Goal: Transaction & Acquisition: Purchase product/service

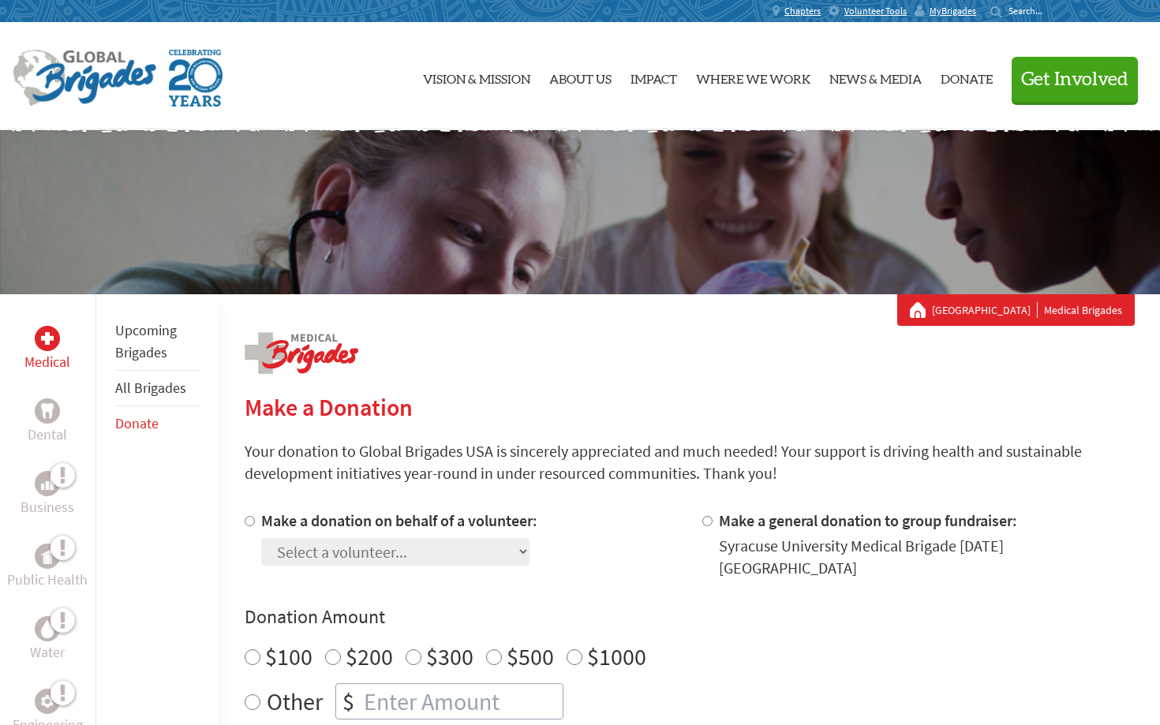
click at [246, 522] on input "Make a donation on behalf of a volunteer:" at bounding box center [250, 521] width 10 height 10
radio input "true"
click at [285, 553] on select "Select a volunteer... [PERSON_NAME] [PERSON_NAME] [PERSON_NAME] [PERSON_NAME] […" at bounding box center [395, 552] width 268 height 28
select select "8FB95567-93EE-11F0-9E6E-42010A400005"
click at [261, 538] on select "Select a volunteer... [PERSON_NAME] [PERSON_NAME] [PERSON_NAME] [PERSON_NAME] […" at bounding box center [395, 552] width 268 height 28
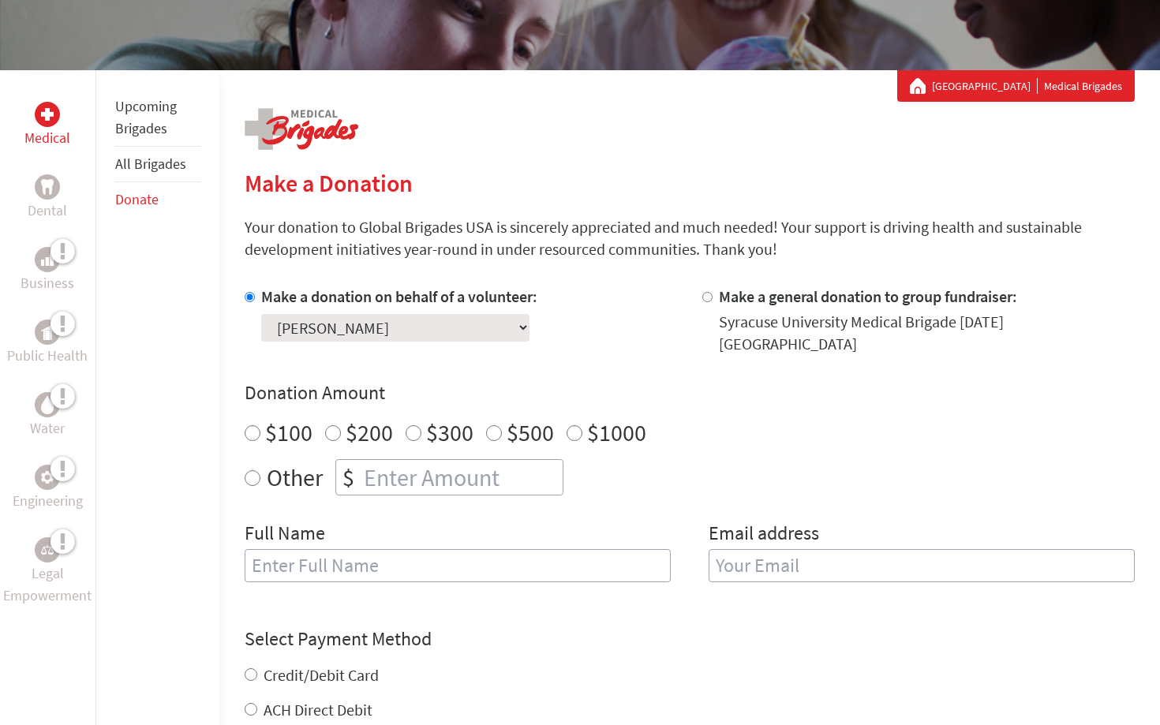
scroll to position [244, 0]
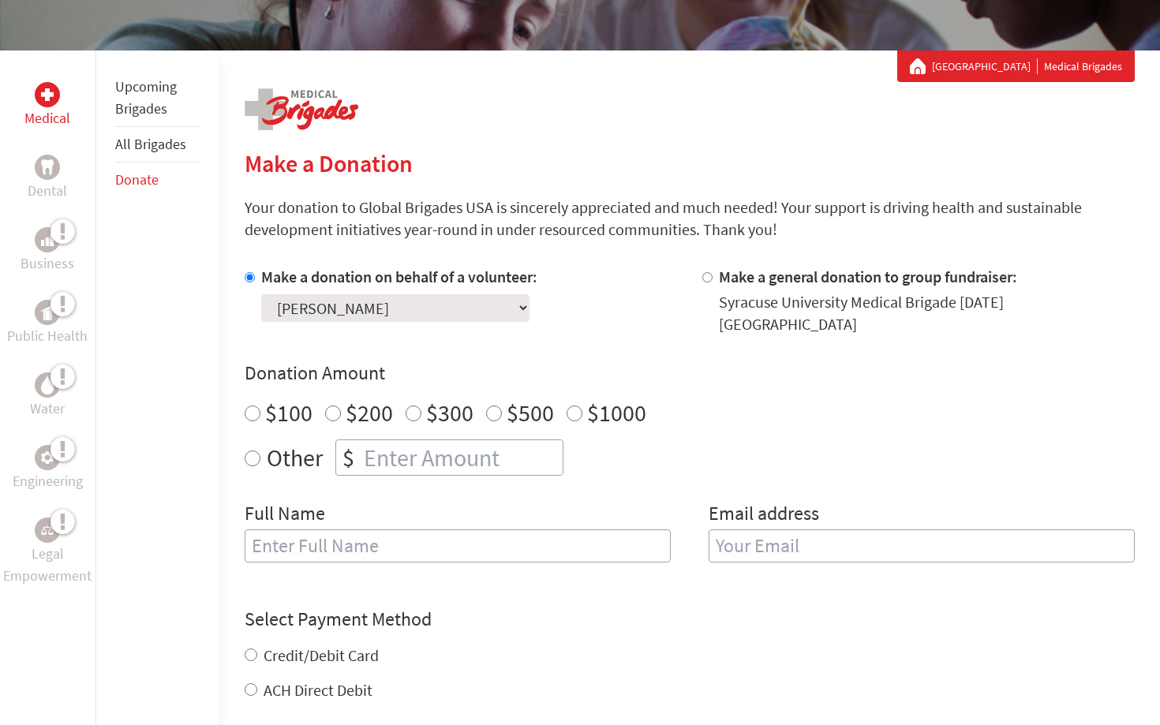
radio input "true"
click at [370, 447] on input "number" at bounding box center [462, 457] width 202 height 35
type input "2"
click at [369, 529] on input "text" at bounding box center [458, 545] width 426 height 33
type input "[PERSON_NAME]"
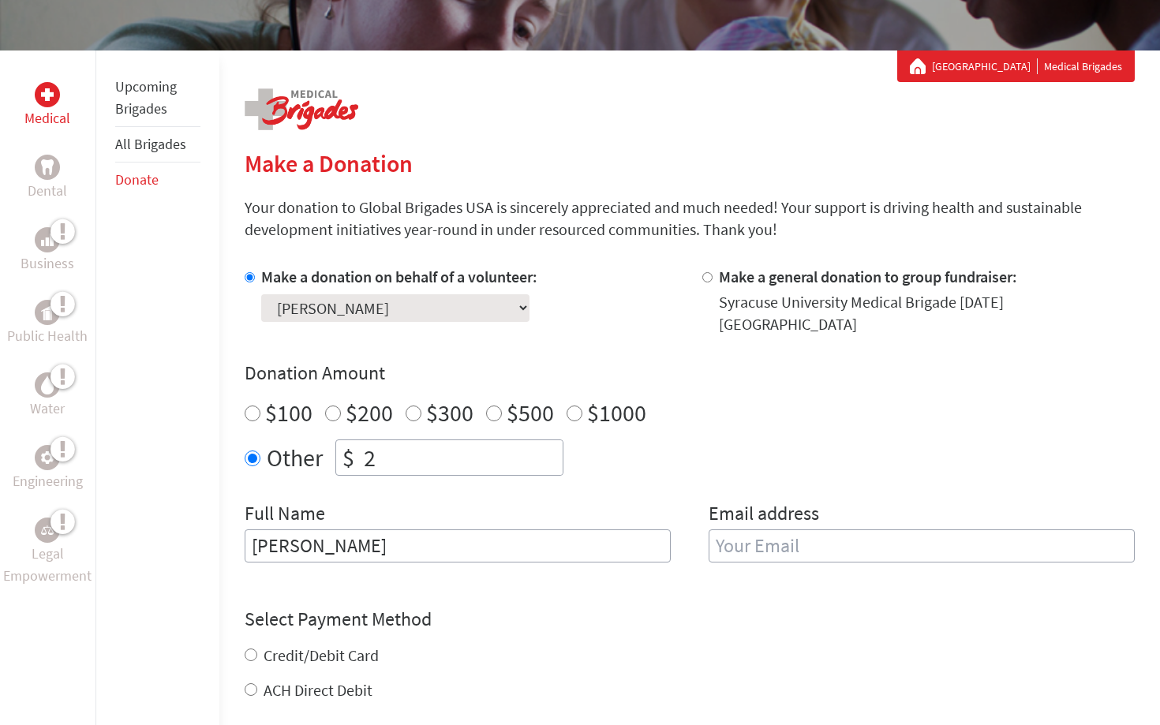
click at [745, 529] on input "email" at bounding box center [921, 545] width 426 height 33
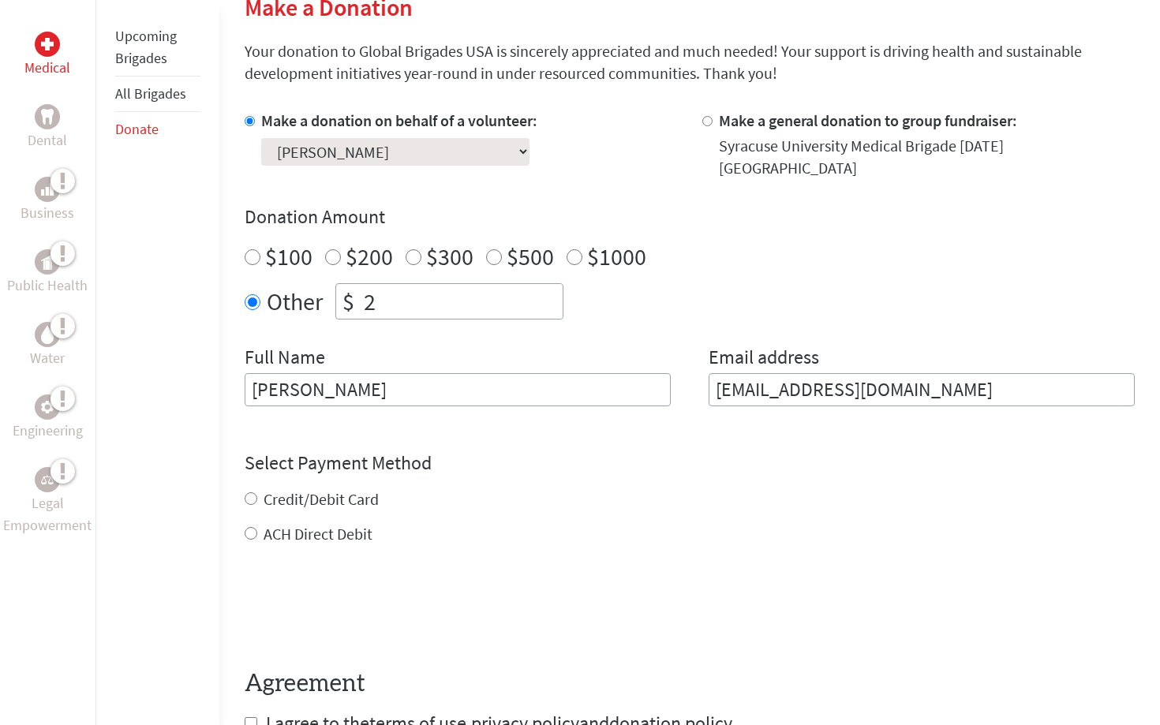
scroll to position [608, 0]
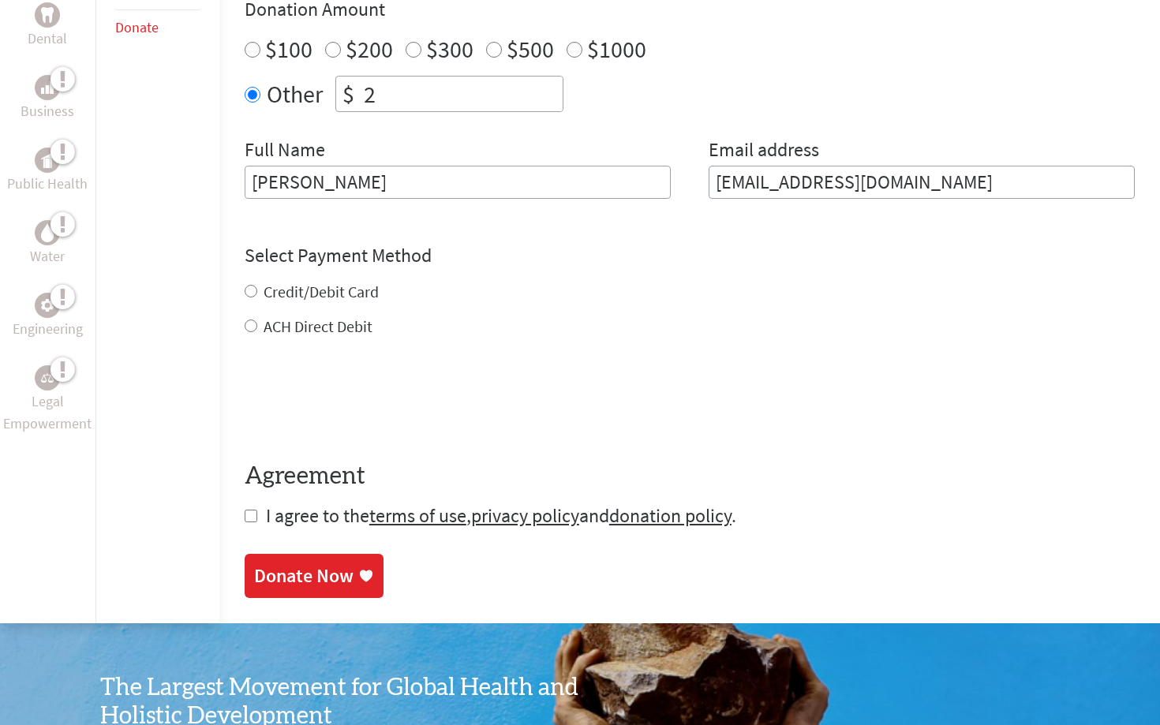
type input "[EMAIL_ADDRESS][DOMAIN_NAME]"
click at [292, 308] on form "Make a donation on behalf of a volunteer: Select a volunteer... [PERSON_NAME] […" at bounding box center [690, 215] width 890 height 626
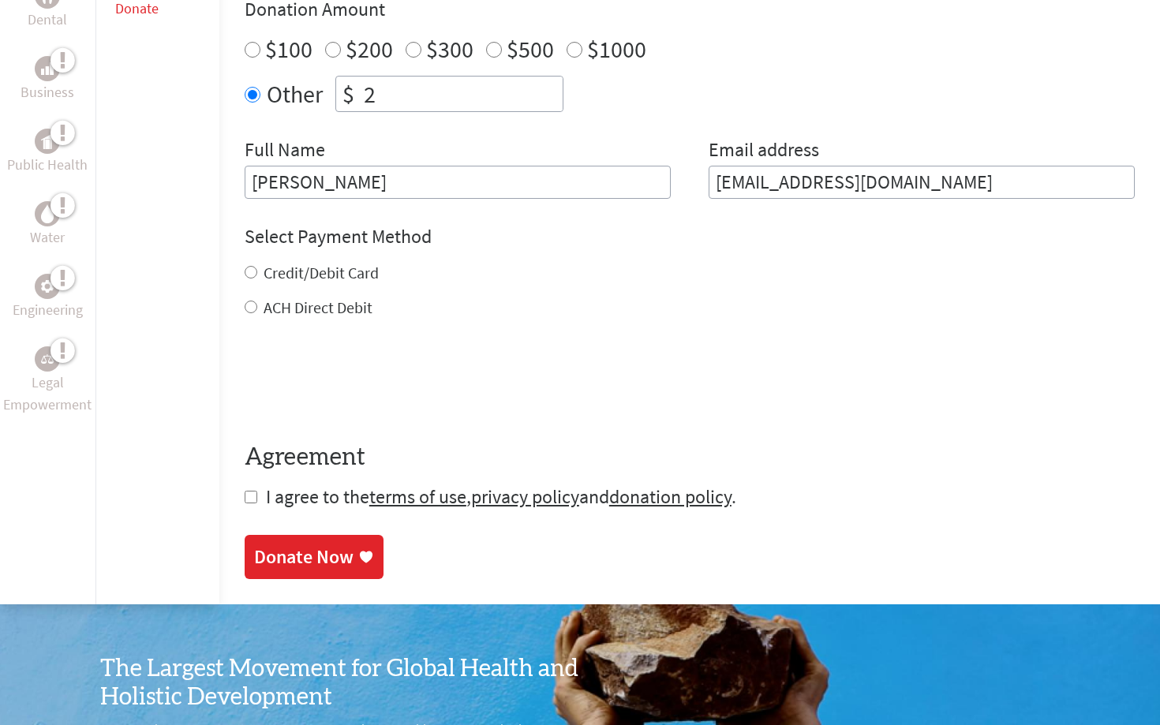
click at [292, 263] on label "Credit/Debit Card" at bounding box center [321, 273] width 115 height 20
click at [257, 266] on input "Credit/Debit Card" at bounding box center [251, 272] width 13 height 13
radio input "true"
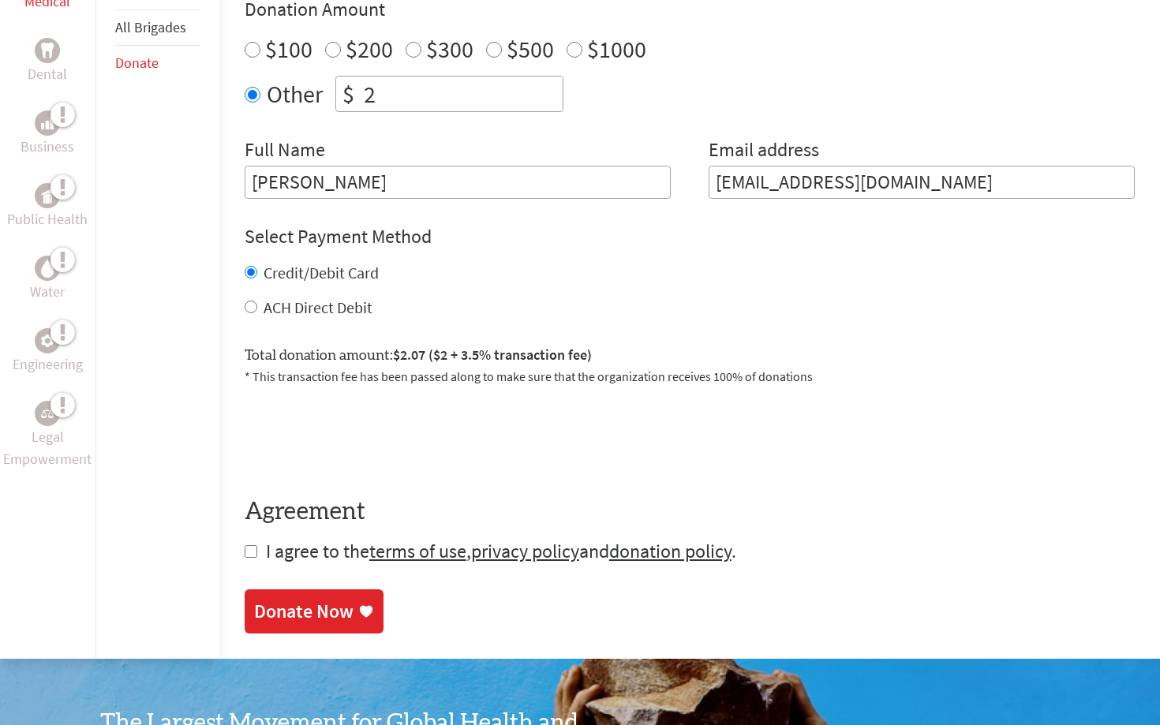
click at [267, 550] on form "Make a donation on behalf of a volunteer: Select a volunteer... [PERSON_NAME] […" at bounding box center [690, 233] width 890 height 662
click at [274, 539] on span "I agree to the terms of use , privacy policy and donation policy ." at bounding box center [501, 551] width 470 height 24
click at [245, 545] on input "checkbox" at bounding box center [251, 551] width 13 height 13
checkbox input "true"
click at [286, 600] on div "Donate Now" at bounding box center [303, 612] width 99 height 25
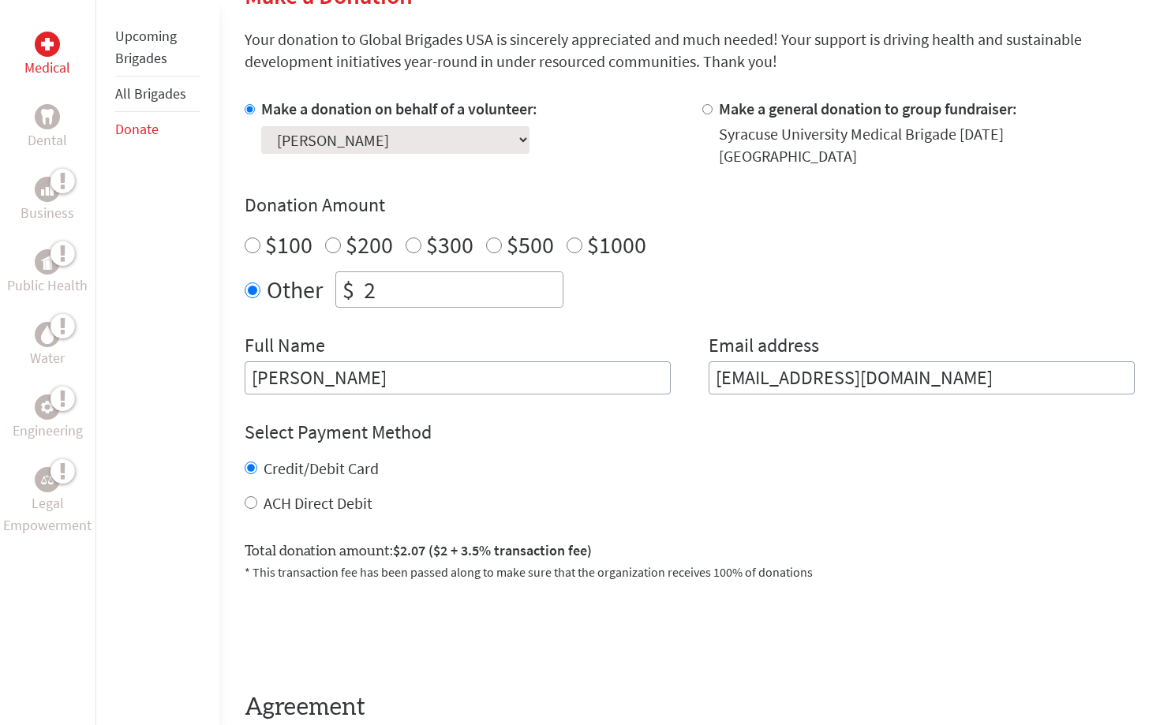
scroll to position [443, 0]
